Goal: Check status: Check status

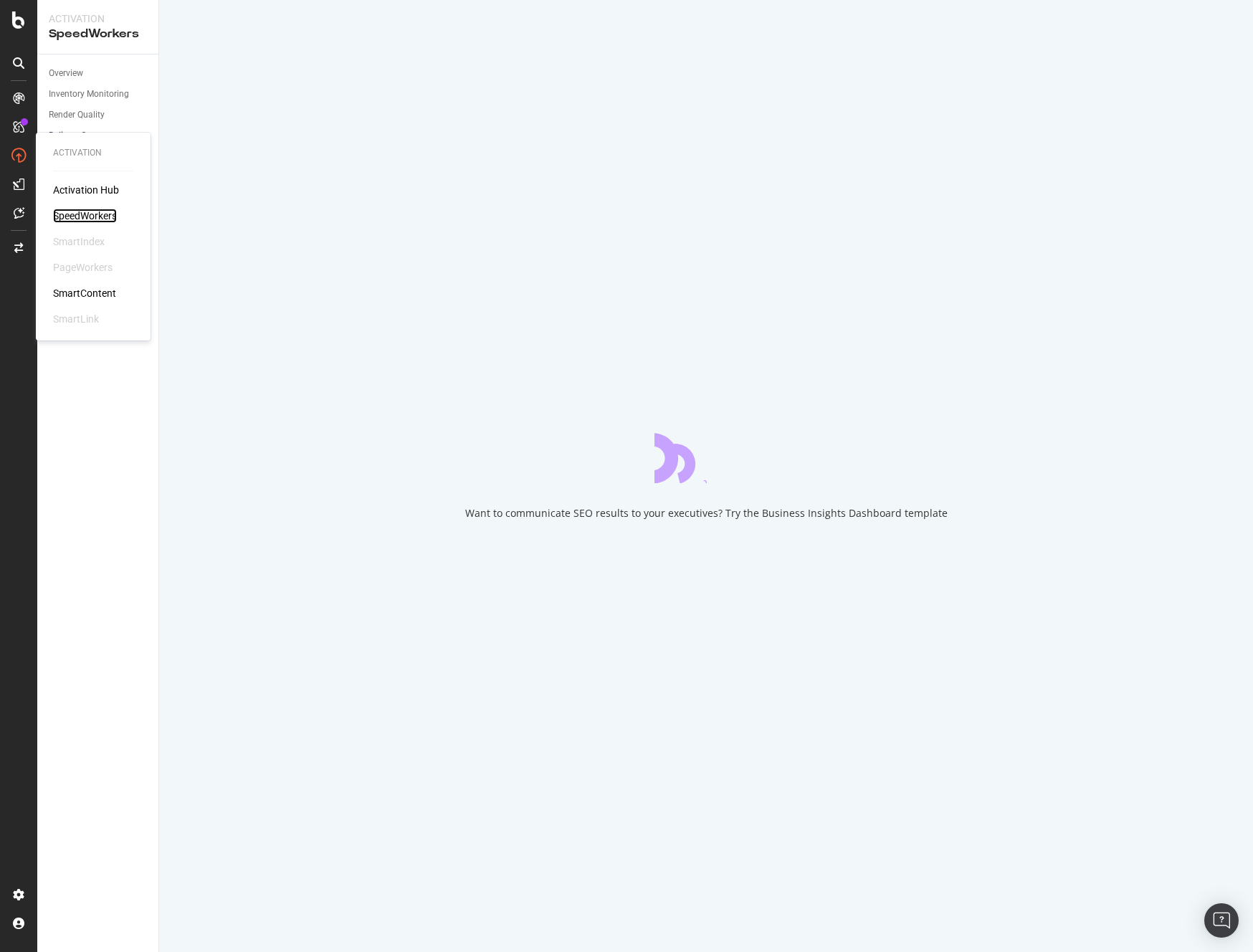
click at [98, 212] on div "SpeedWorkers" at bounding box center [85, 215] width 63 height 14
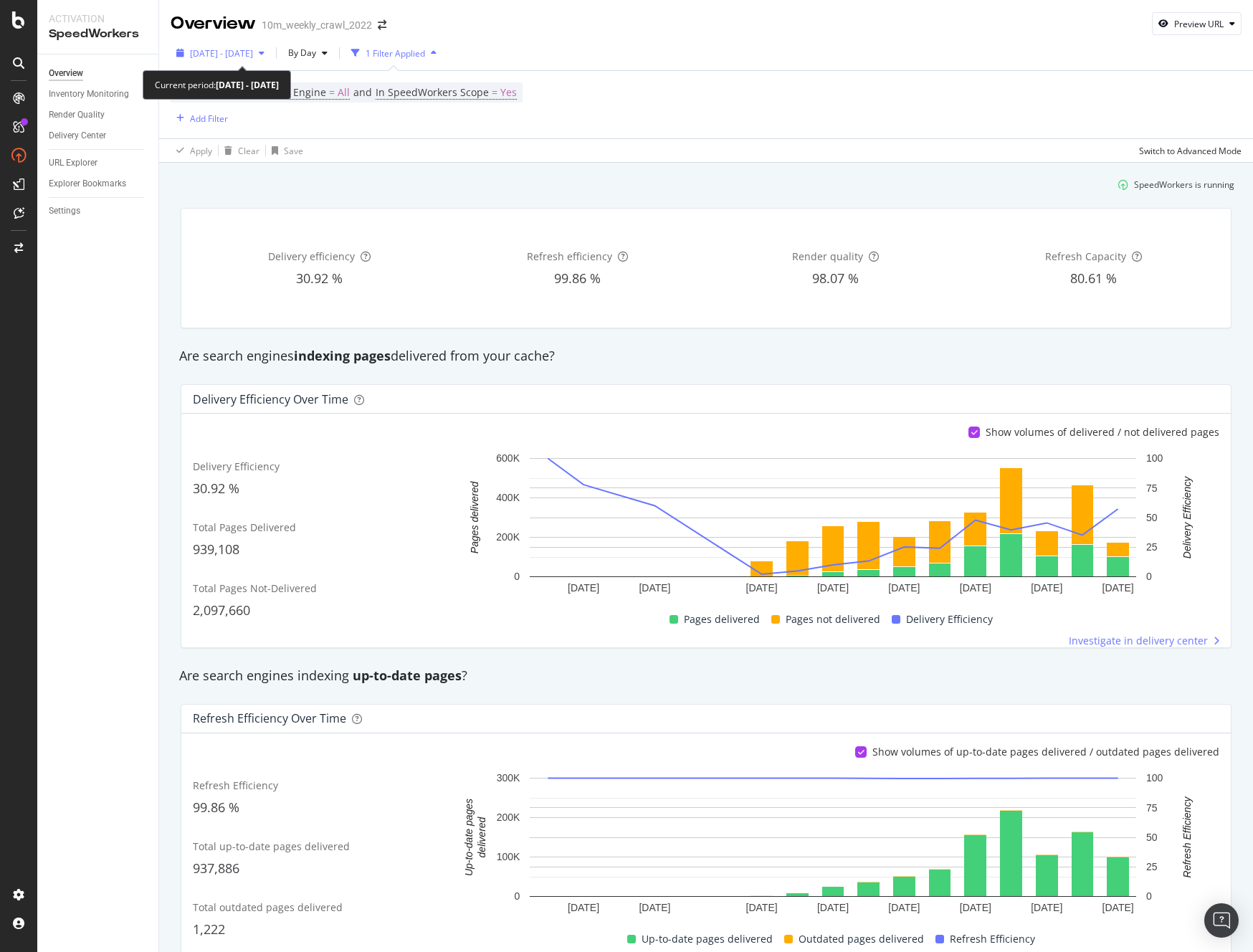
click at [238, 52] on span "[DATE] - [DATE]" at bounding box center [222, 53] width 63 height 12
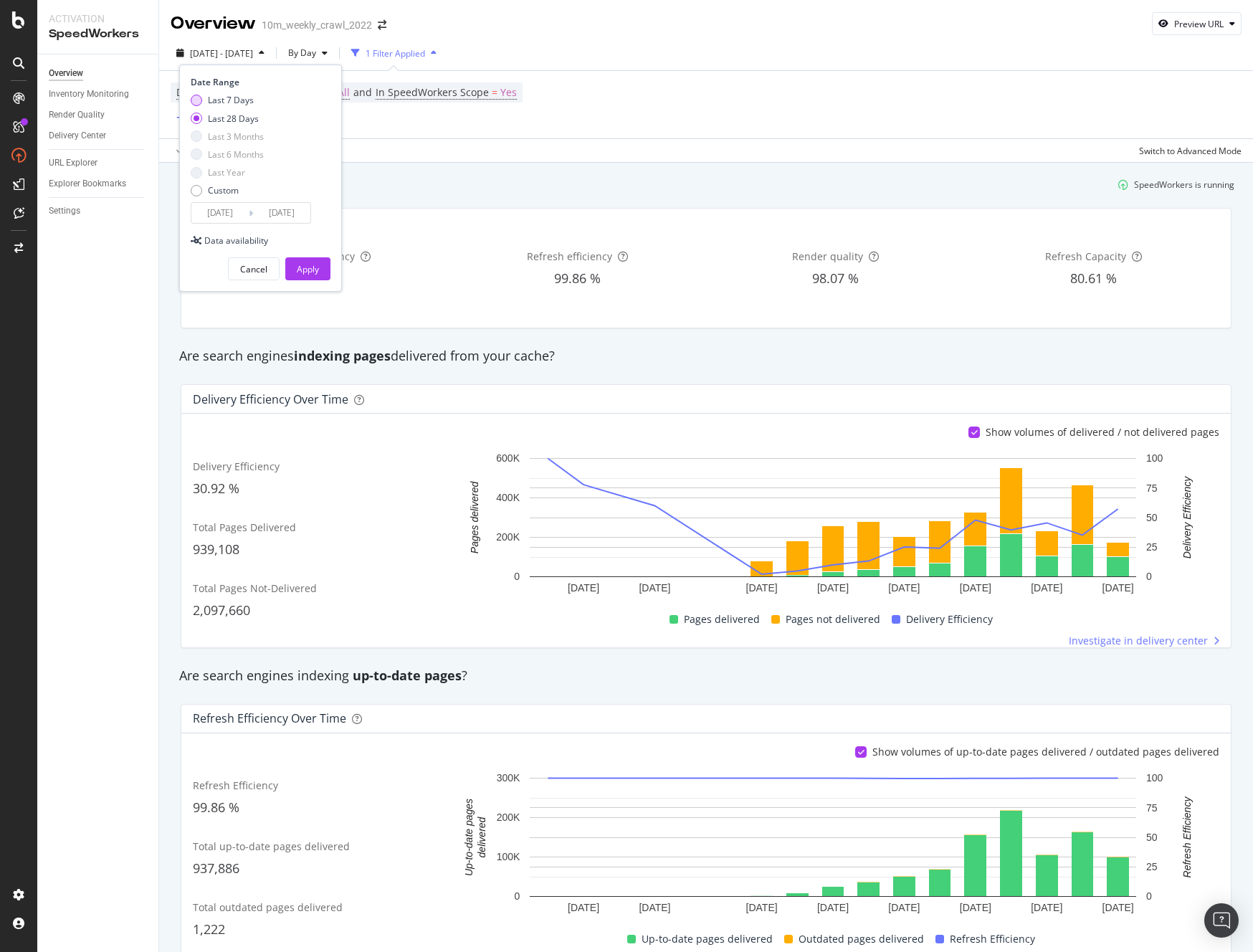
click at [195, 98] on div "Last 7 Days" at bounding box center [197, 101] width 11 height 11
type input "[DATE]"
click at [313, 267] on div "Apply" at bounding box center [308, 268] width 22 height 12
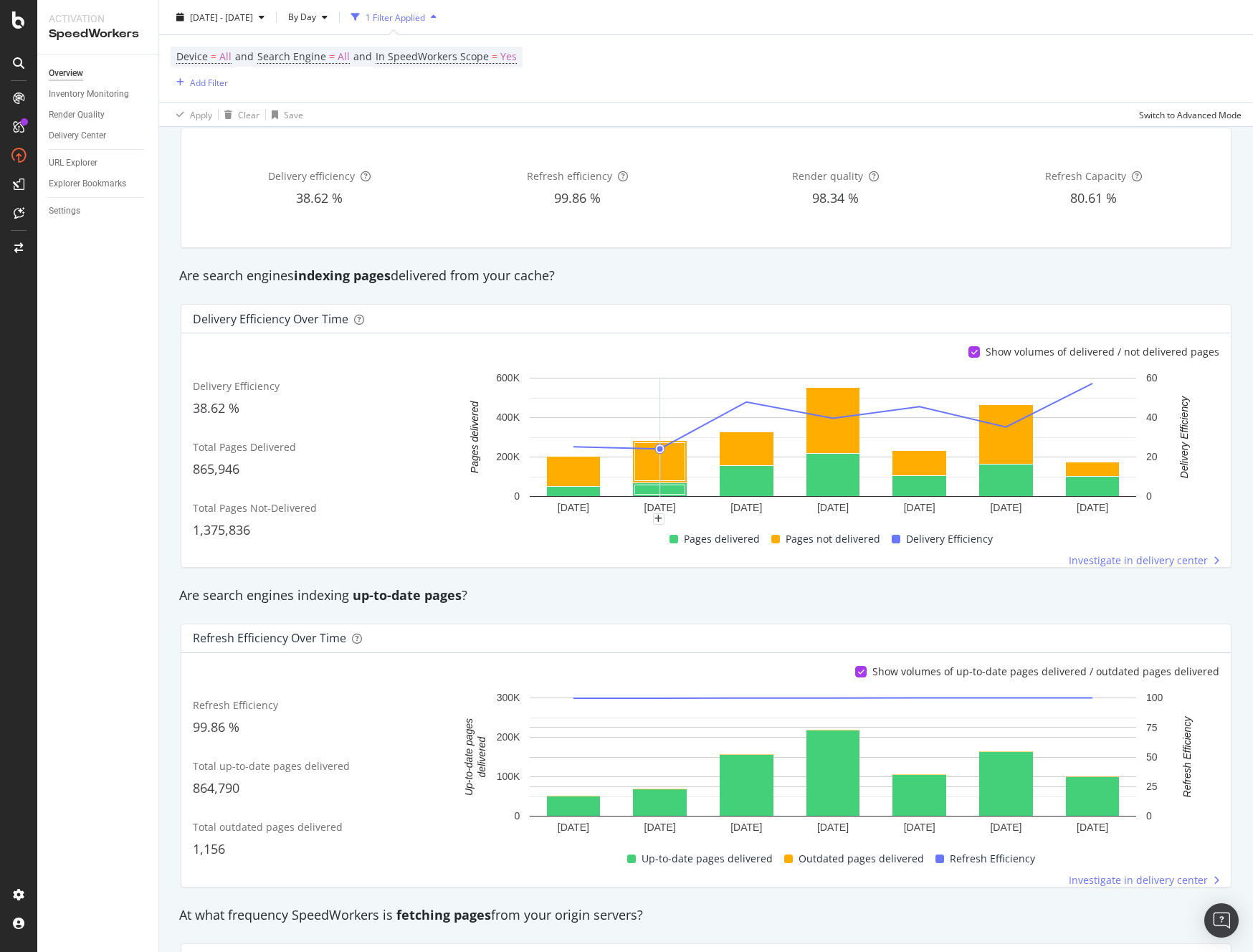
scroll to position [94, 0]
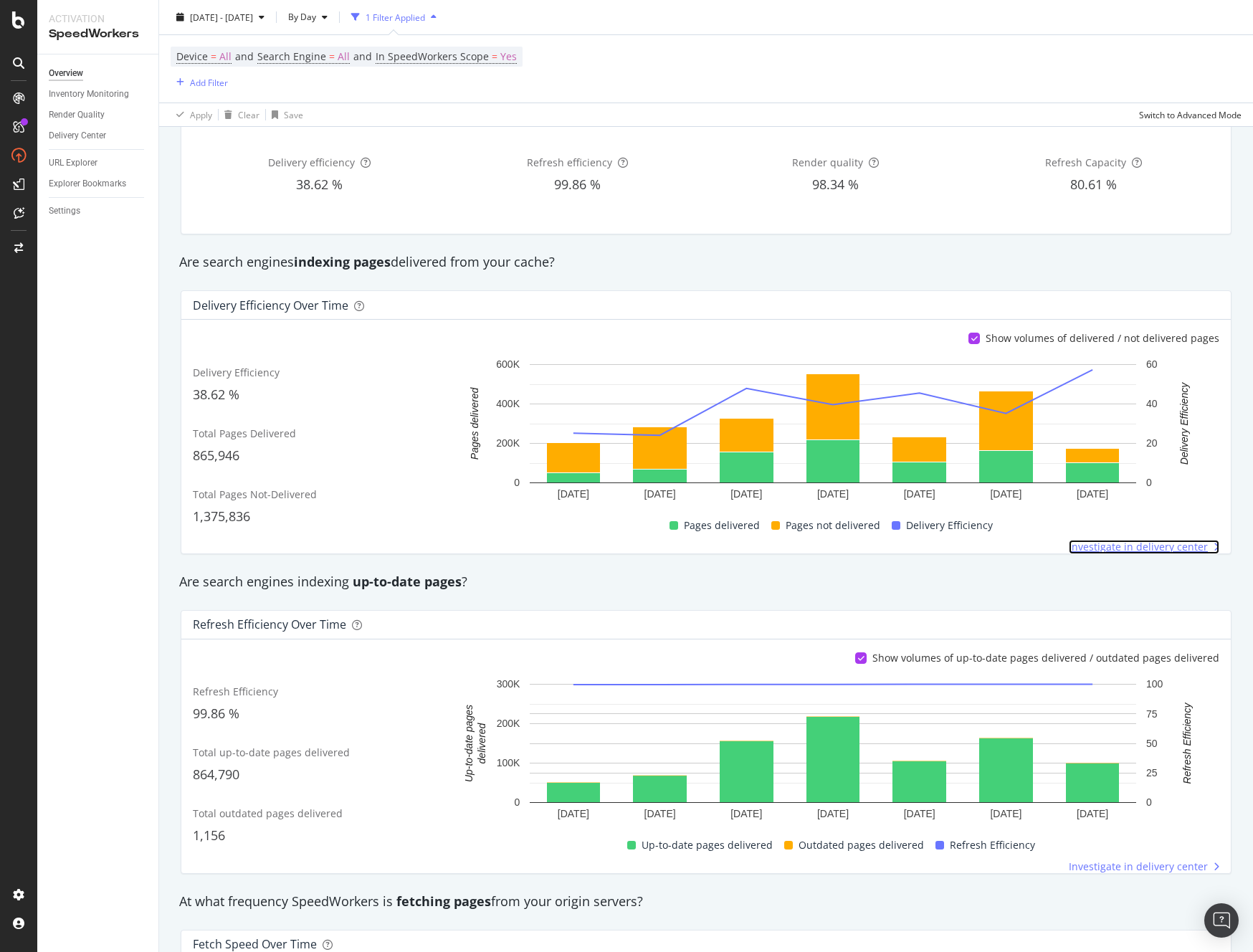
click at [1162, 549] on span "Investigate in delivery center" at bounding box center [1137, 547] width 139 height 14
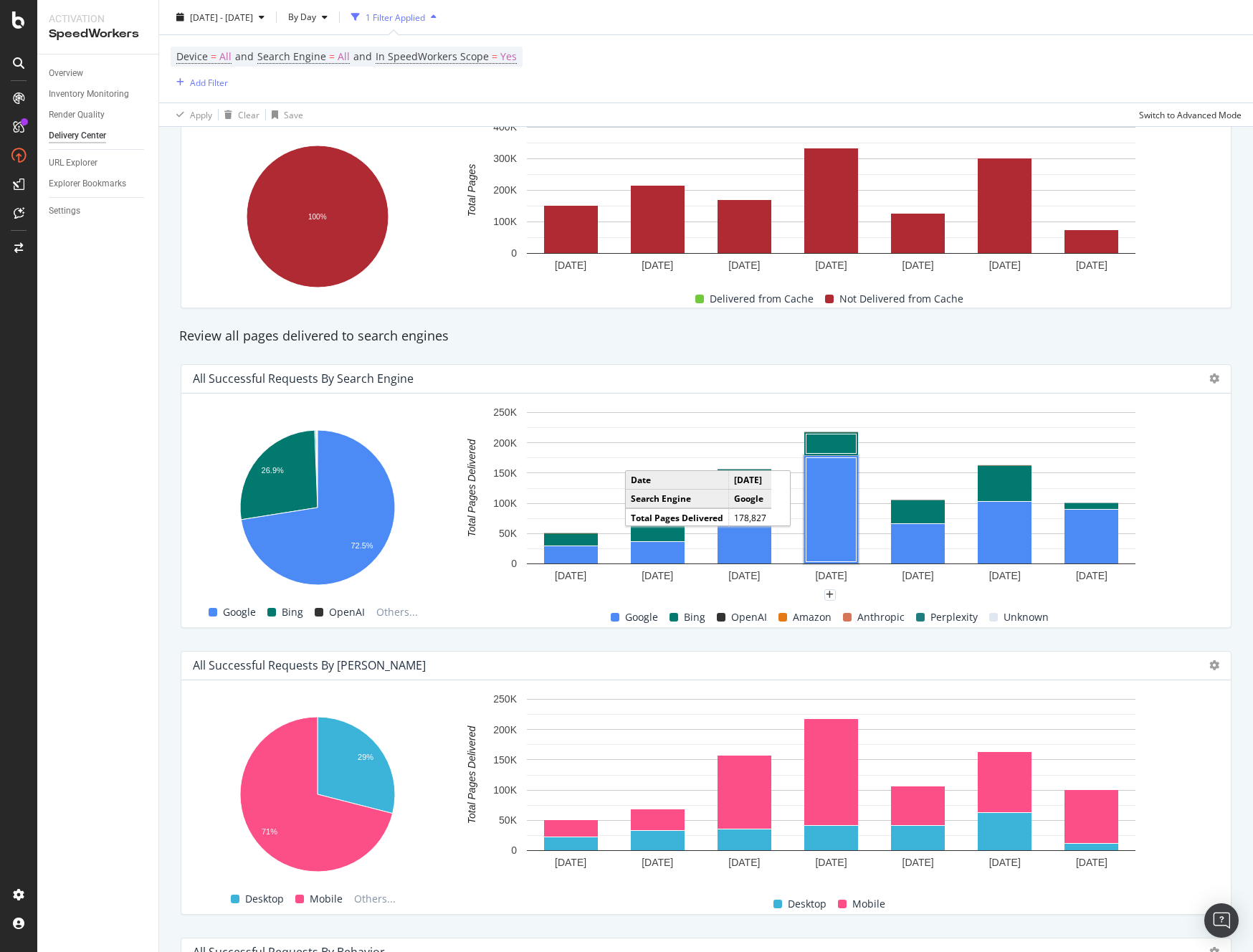
scroll to position [408, 0]
